Goal: Transaction & Acquisition: Purchase product/service

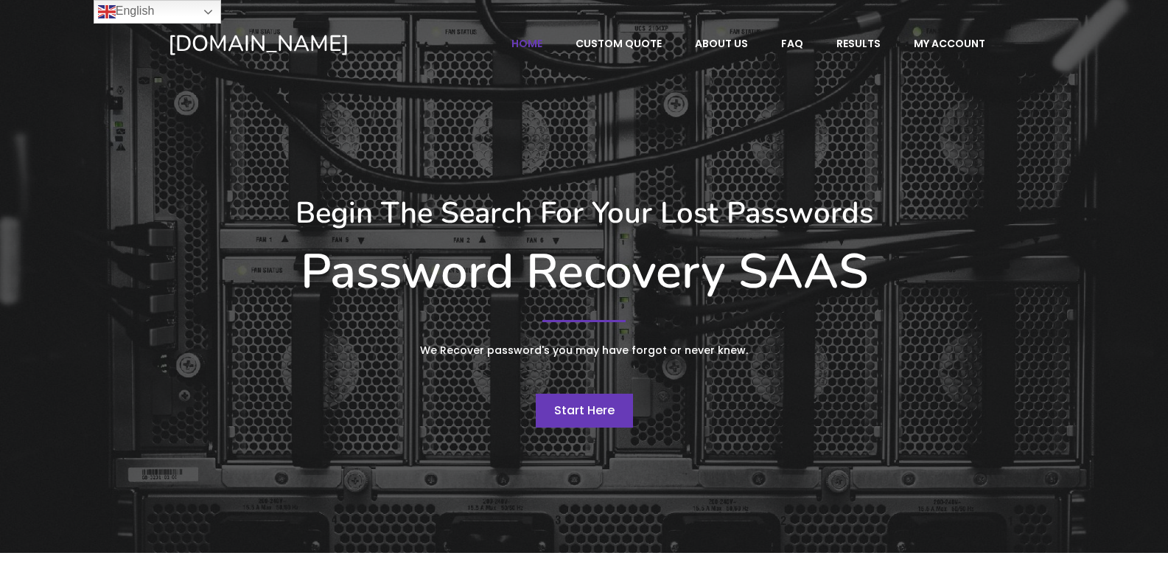
click at [572, 413] on span "Start Here" at bounding box center [584, 410] width 60 height 17
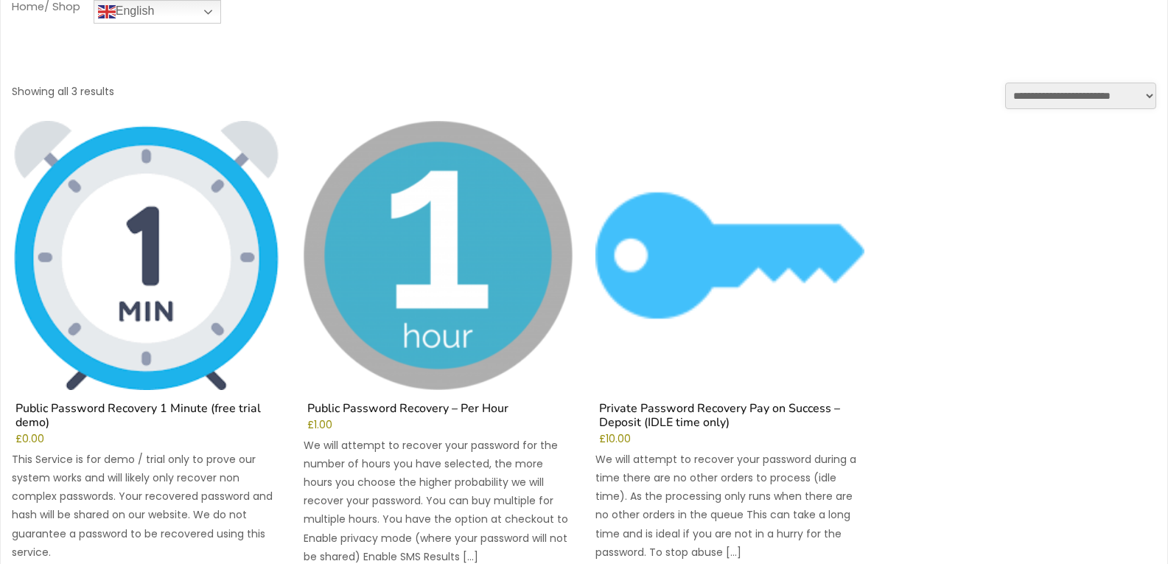
scroll to position [101, 0]
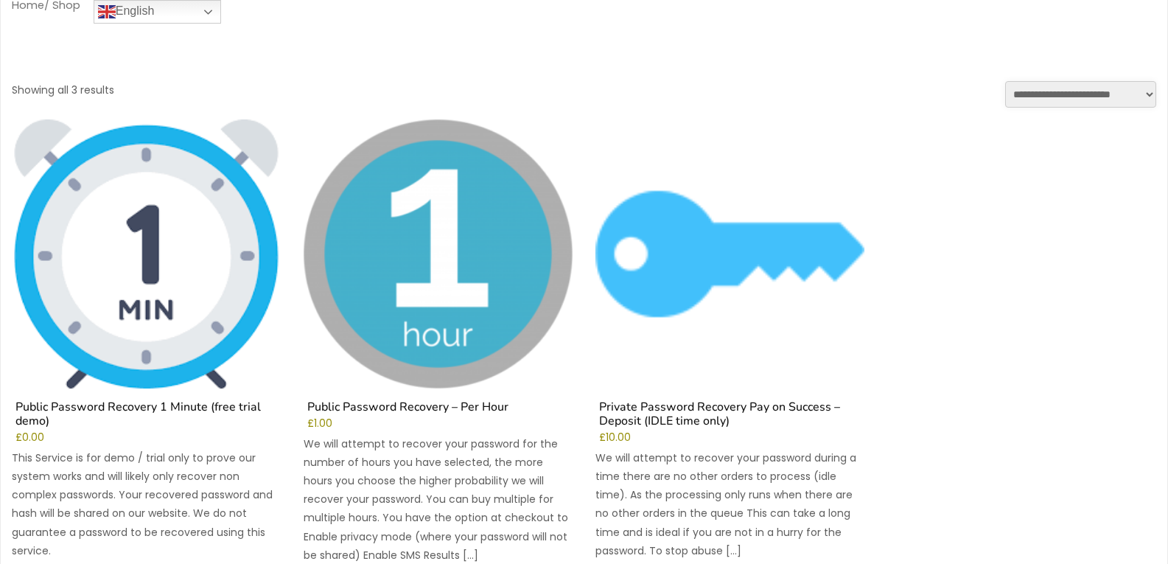
click at [204, 360] on img at bounding box center [146, 253] width 269 height 269
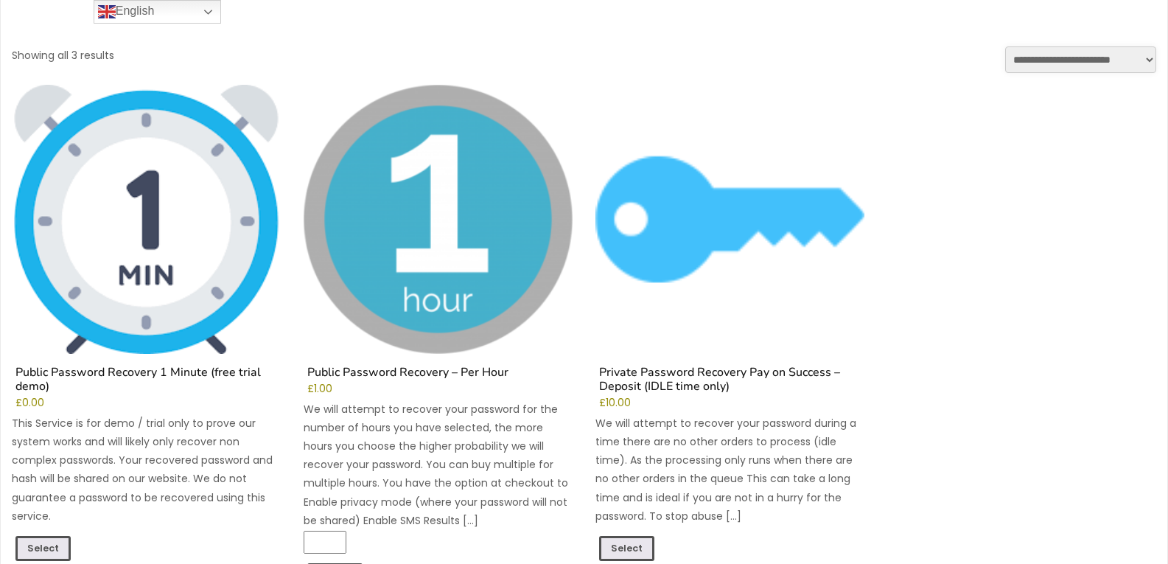
scroll to position [134, 0]
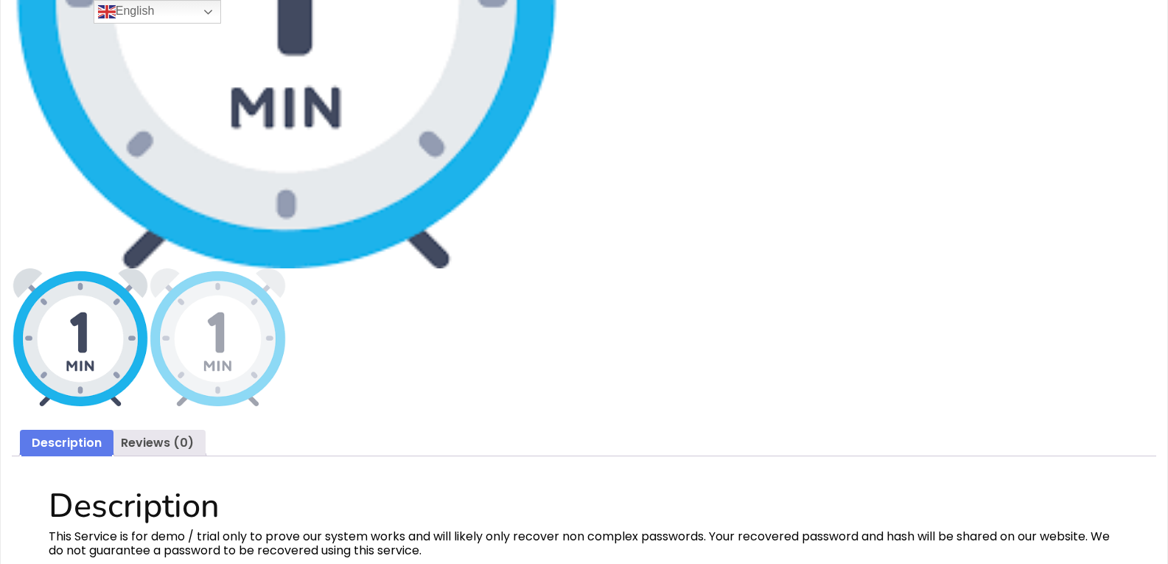
scroll to position [419, 0]
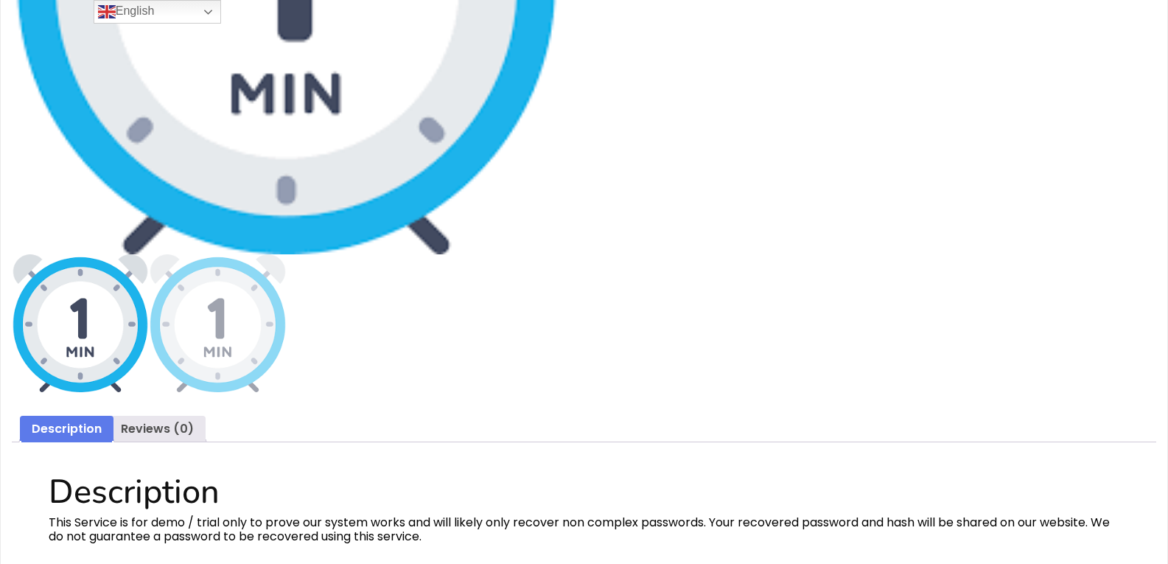
click at [74, 352] on img at bounding box center [80, 322] width 137 height 137
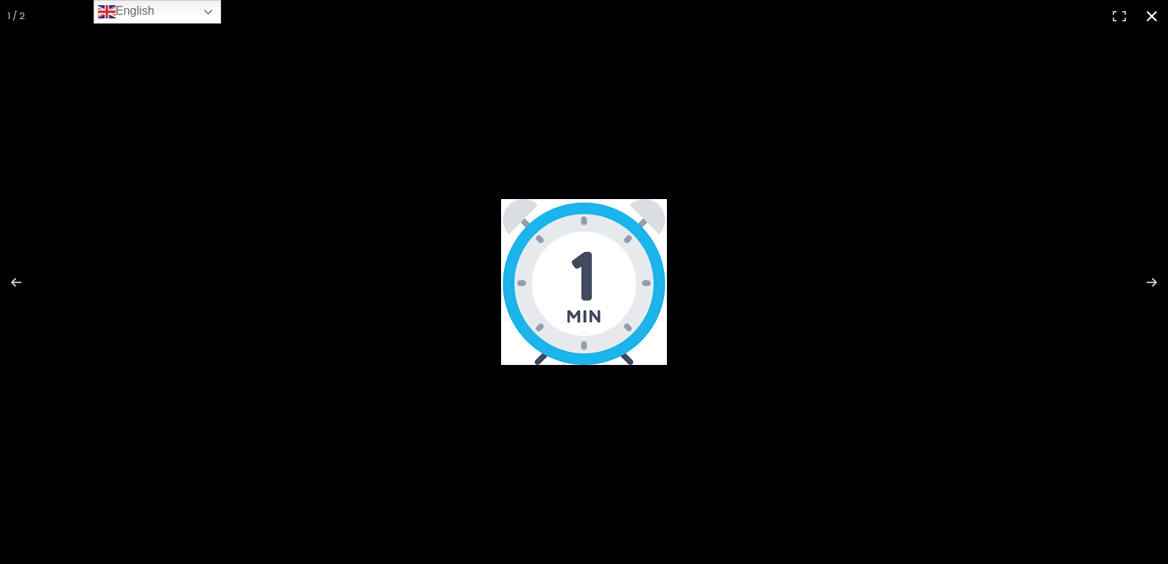
click at [1152, 23] on button "Close (Esc)" at bounding box center [1152, 16] width 32 height 32
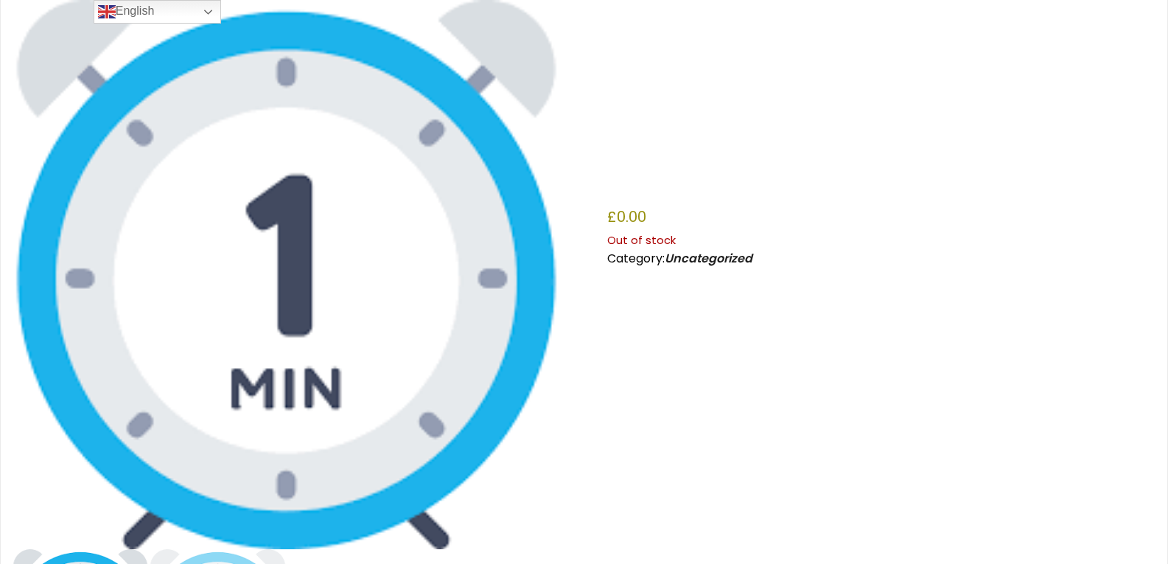
scroll to position [0, 0]
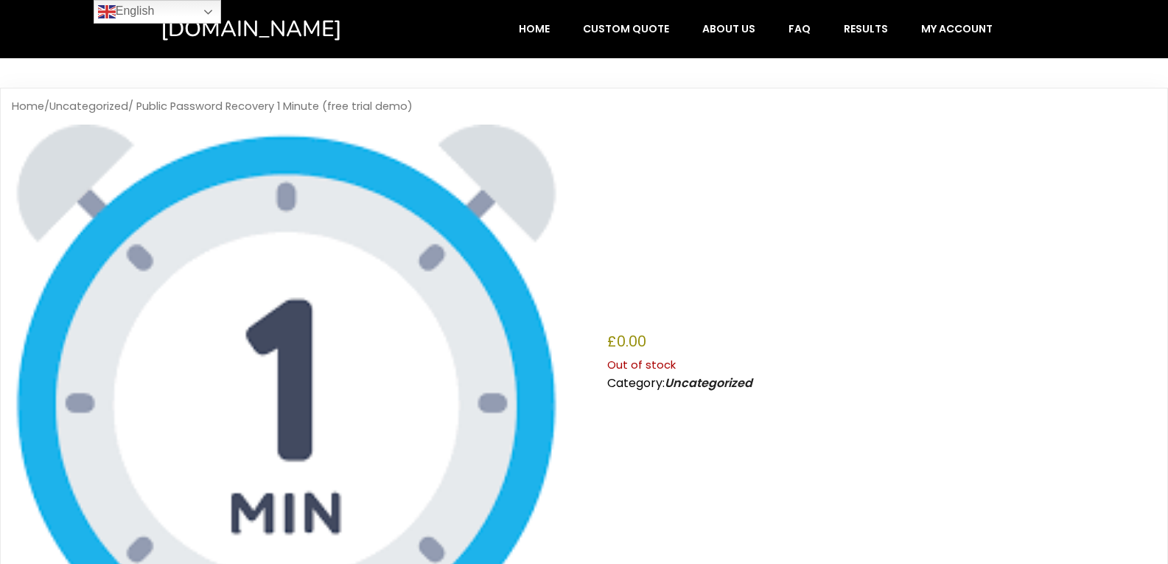
click at [612, 388] on span "Category: Uncategorized" at bounding box center [679, 382] width 145 height 17
click at [663, 356] on p "Out of stock" at bounding box center [881, 364] width 549 height 19
